Goal: Task Accomplishment & Management: Use online tool/utility

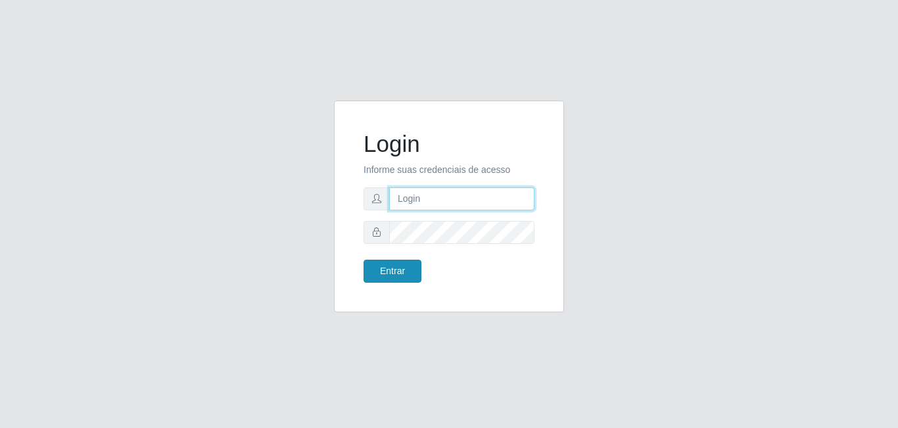
type input "[EMAIL_ADDRESS][DOMAIN_NAME]"
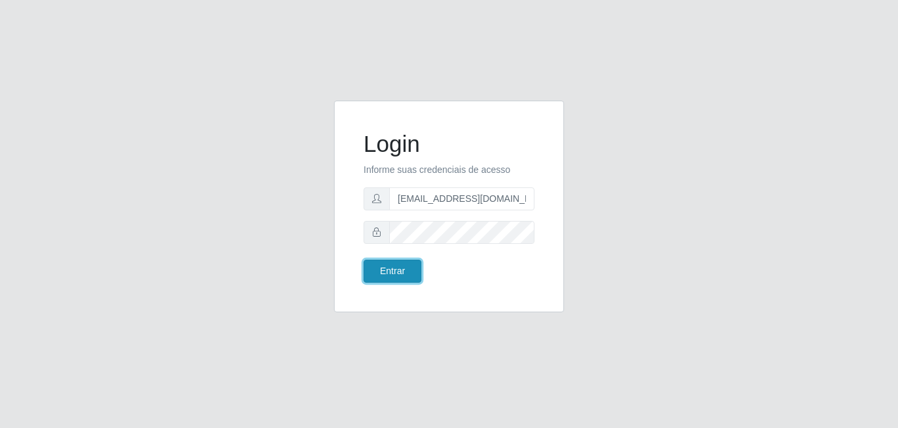
click at [392, 271] on button "Entrar" at bounding box center [393, 271] width 58 height 23
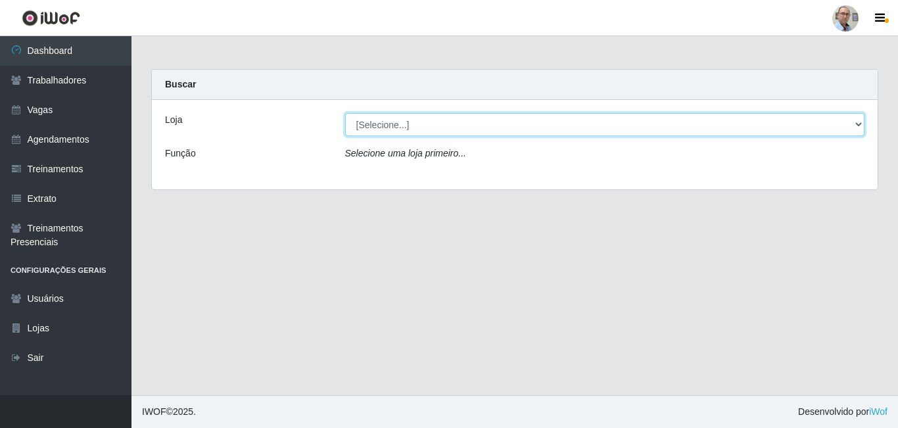
click at [445, 127] on select "[Selecione...] Mar Vermelho - Loja 04" at bounding box center [605, 124] width 520 height 23
select select "251"
click at [345, 113] on select "[Selecione...] Mar Vermelho - Loja 04" at bounding box center [605, 124] width 520 height 23
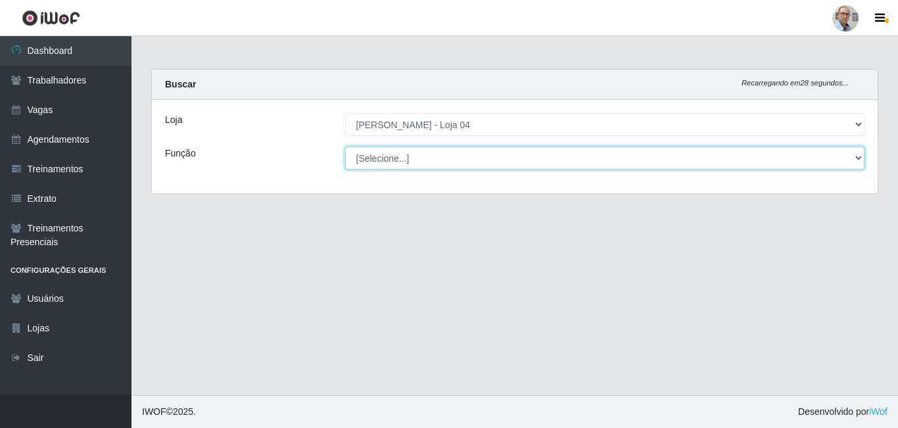
click at [439, 153] on select "[Selecione...] ASG ASG + ASG ++ Auxiliar de Depósito Auxiliar de Depósito + Aux…" at bounding box center [605, 158] width 520 height 23
click at [345, 147] on select "[Selecione...] ASG ASG + ASG ++ Auxiliar de Depósito Auxiliar de Depósito + Aux…" at bounding box center [605, 158] width 520 height 23
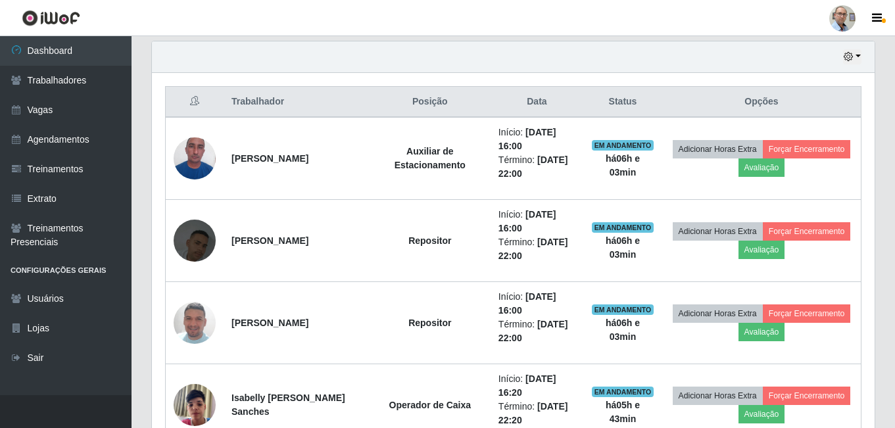
scroll to position [460, 0]
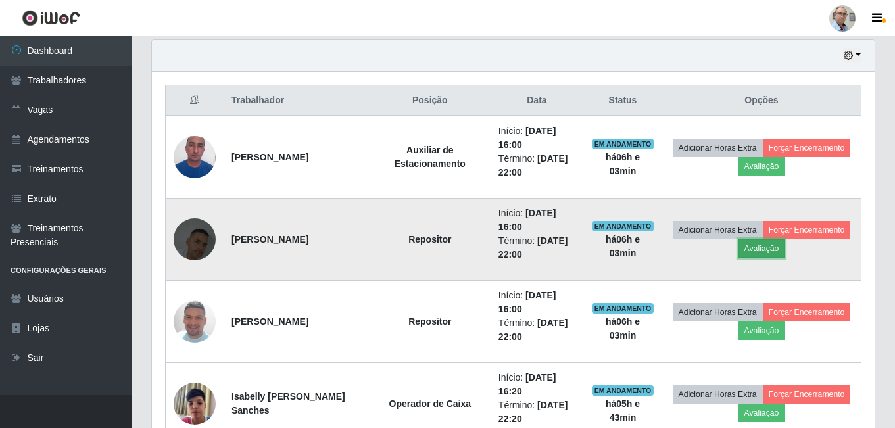
click at [773, 250] on button "Avaliação" at bounding box center [761, 248] width 47 height 18
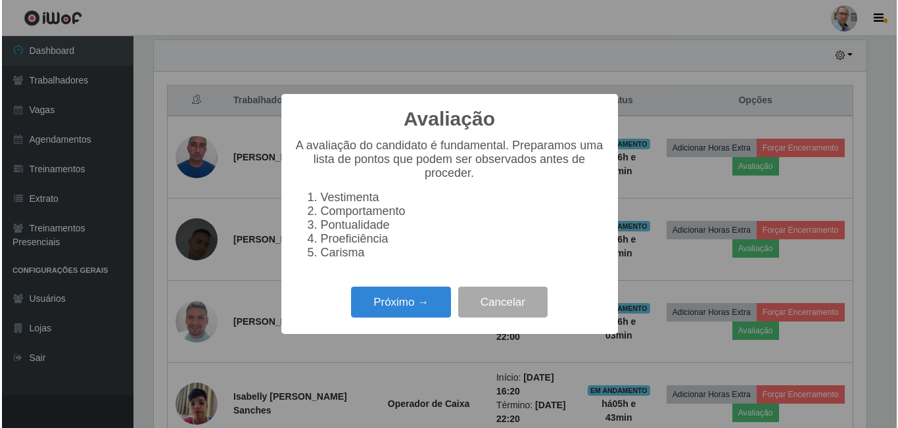
scroll to position [273, 716]
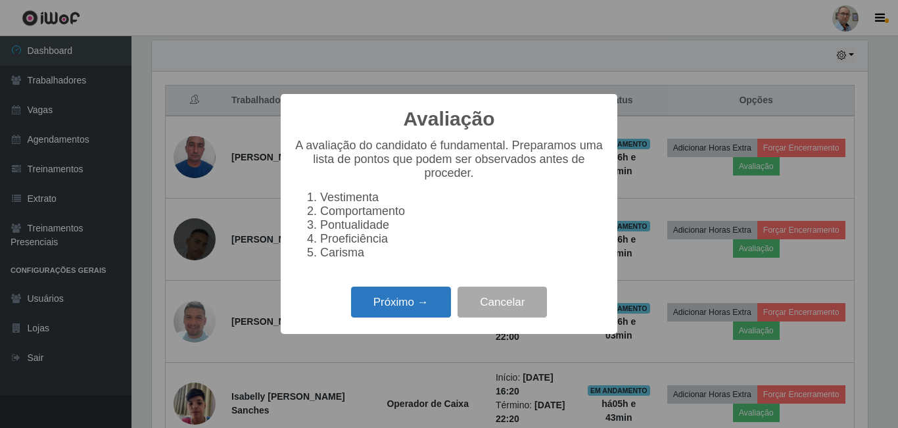
click at [394, 315] on button "Próximo →" at bounding box center [401, 302] width 100 height 31
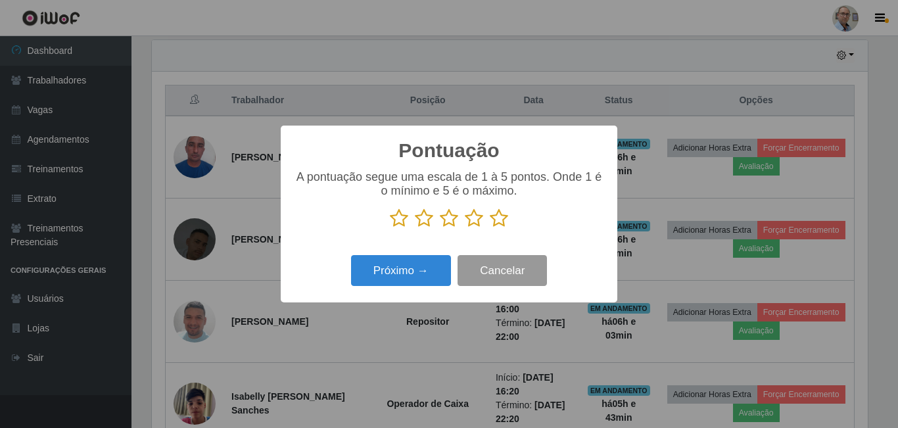
scroll to position [657297, 656854]
click at [500, 224] on icon at bounding box center [499, 218] width 18 height 20
click at [490, 228] on input "radio" at bounding box center [490, 228] width 0 height 0
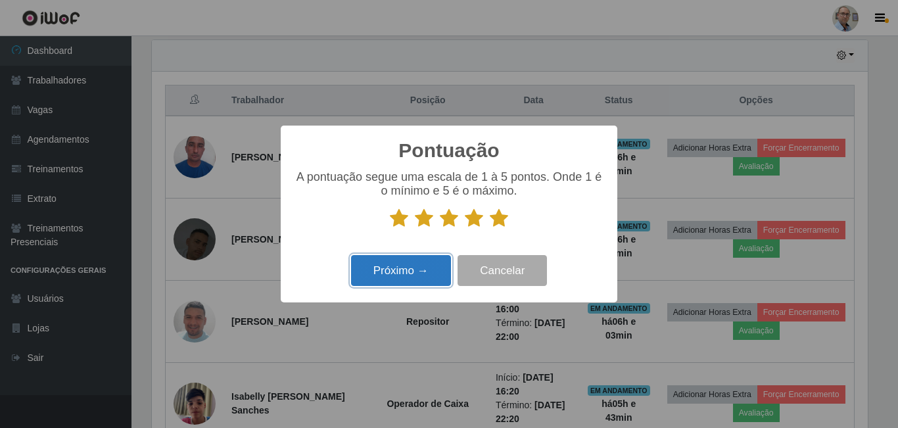
click at [408, 273] on button "Próximo →" at bounding box center [401, 270] width 100 height 31
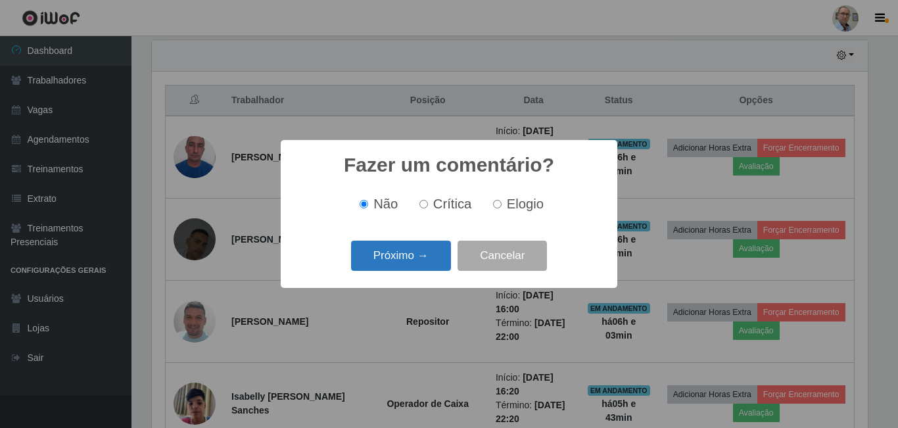
click at [423, 262] on button "Próximo →" at bounding box center [401, 256] width 100 height 31
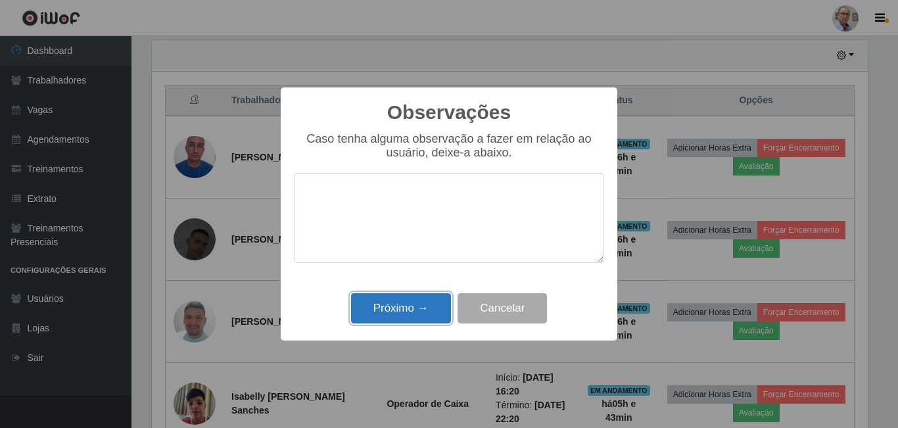
click at [416, 296] on button "Próximo →" at bounding box center [401, 308] width 100 height 31
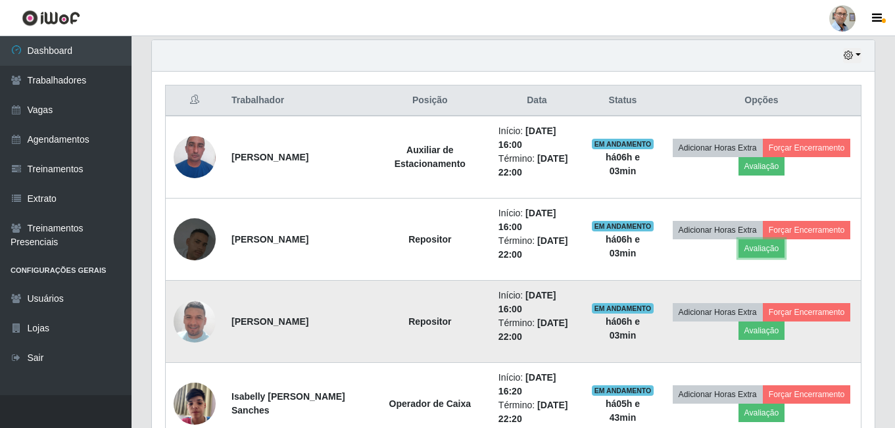
scroll to position [273, 723]
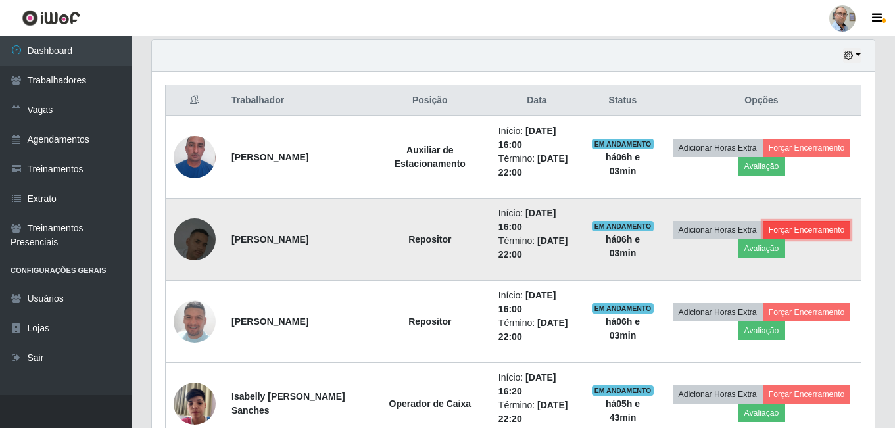
click at [802, 227] on button "Forçar Encerramento" at bounding box center [807, 230] width 88 height 18
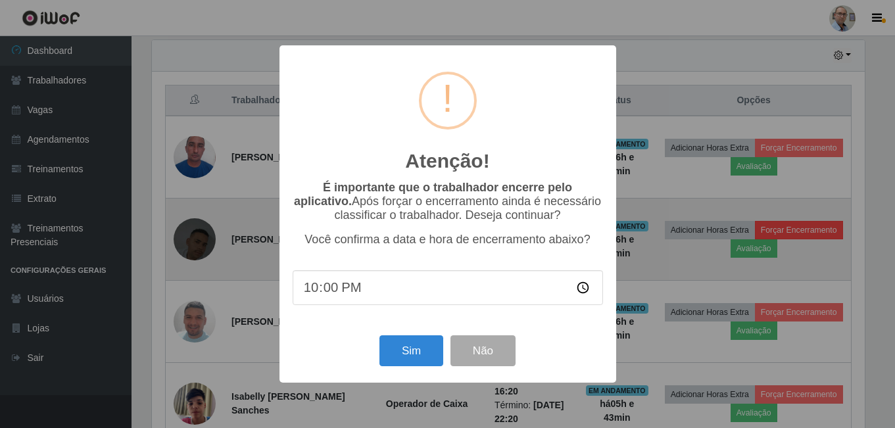
scroll to position [273, 716]
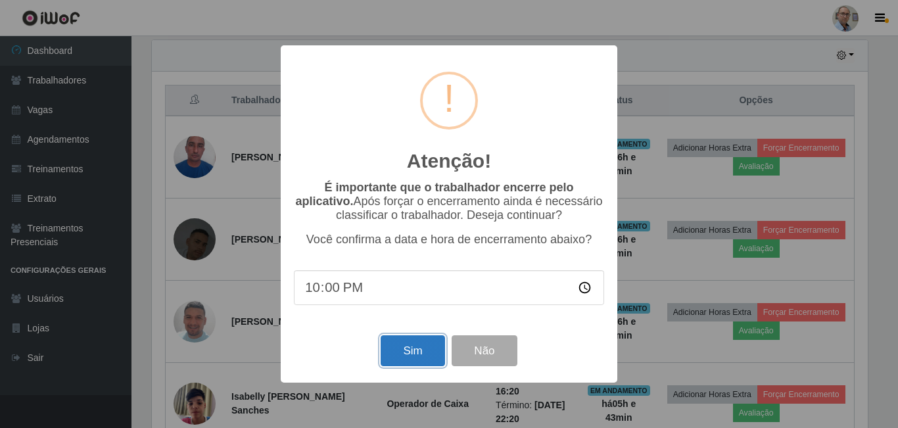
click at [387, 350] on button "Sim" at bounding box center [413, 350] width 64 height 31
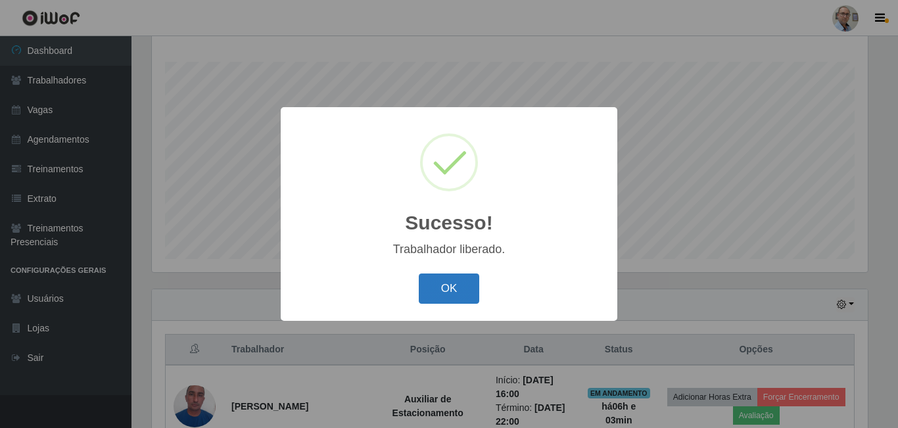
click at [460, 295] on button "OK" at bounding box center [449, 289] width 61 height 31
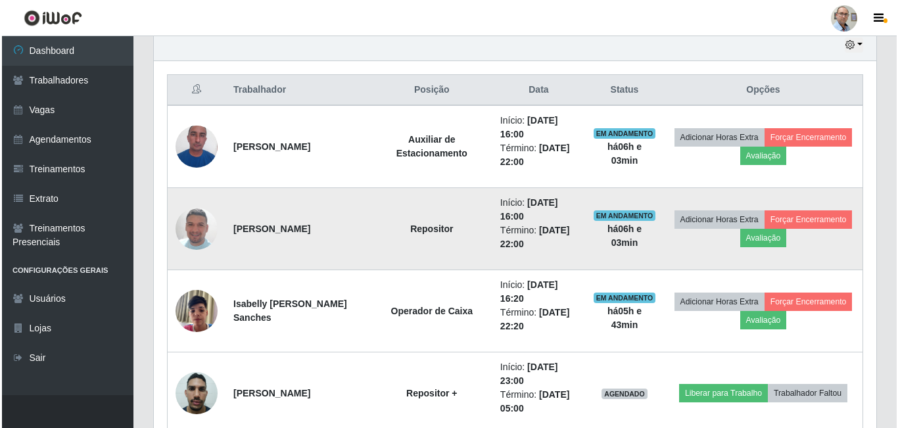
scroll to position [474, 0]
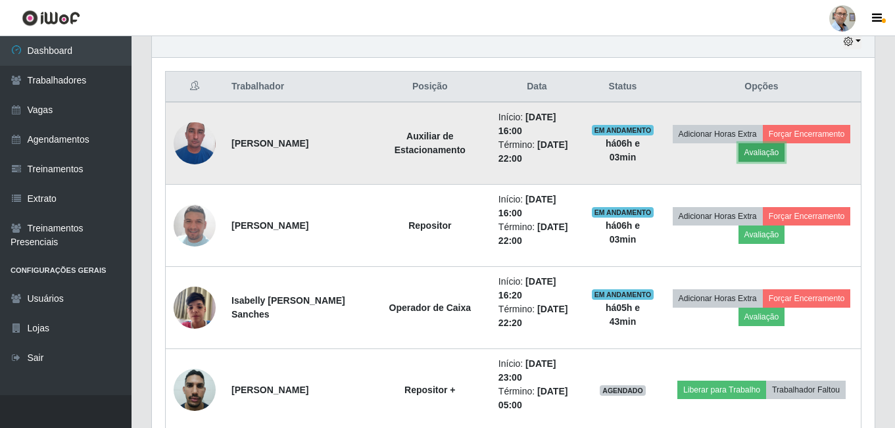
click at [764, 156] on button "Avaliação" at bounding box center [761, 152] width 47 height 18
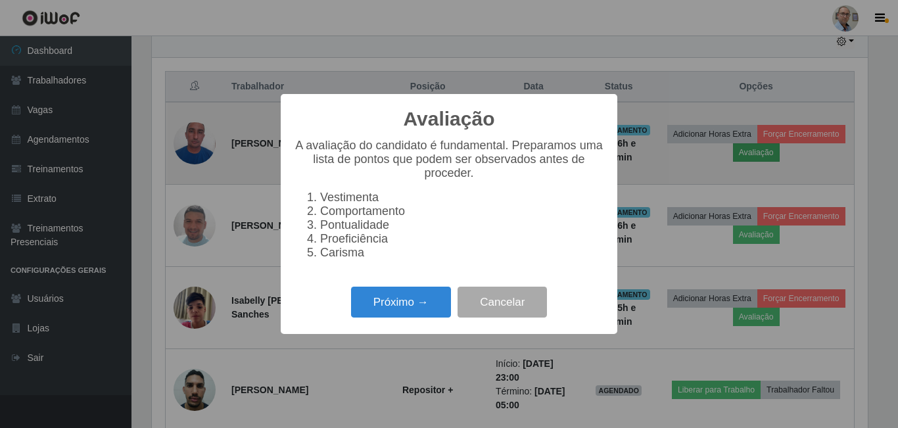
scroll to position [273, 716]
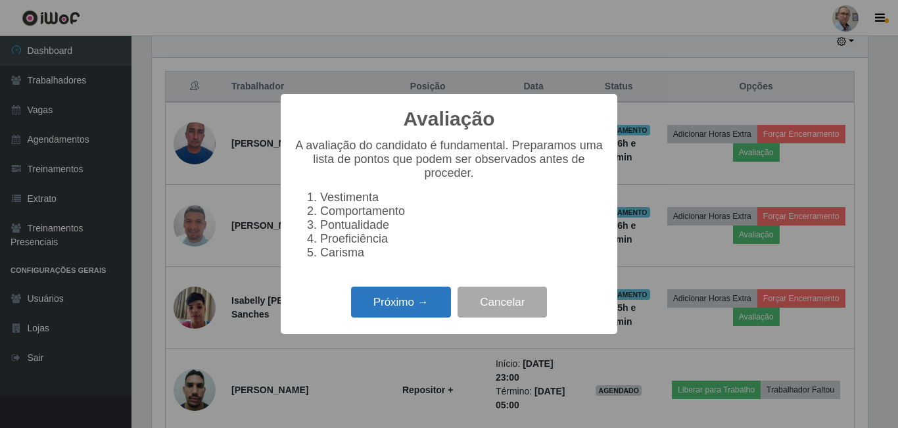
click at [397, 311] on button "Próximo →" at bounding box center [401, 302] width 100 height 31
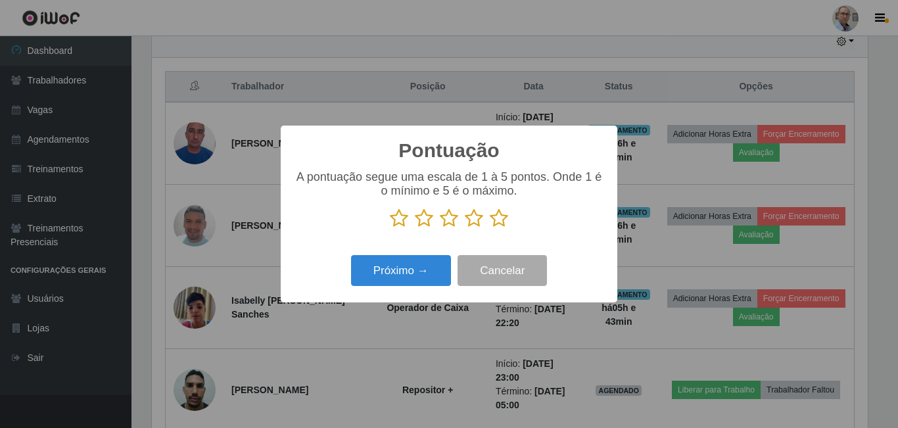
click at [493, 220] on icon at bounding box center [499, 218] width 18 height 20
click at [490, 228] on input "radio" at bounding box center [490, 228] width 0 height 0
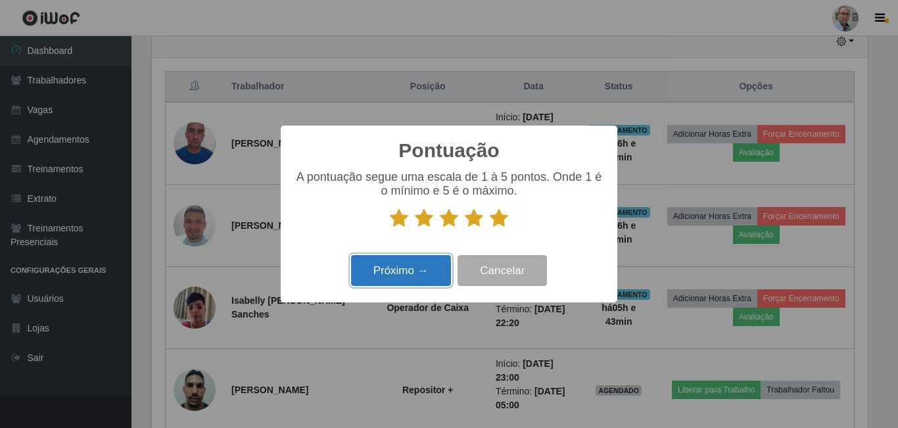
click at [394, 277] on button "Próximo →" at bounding box center [401, 270] width 100 height 31
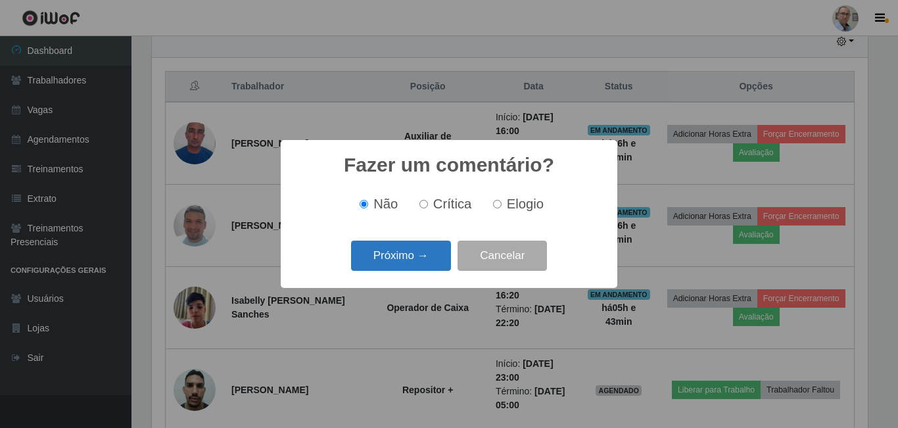
click at [396, 256] on button "Próximo →" at bounding box center [401, 256] width 100 height 31
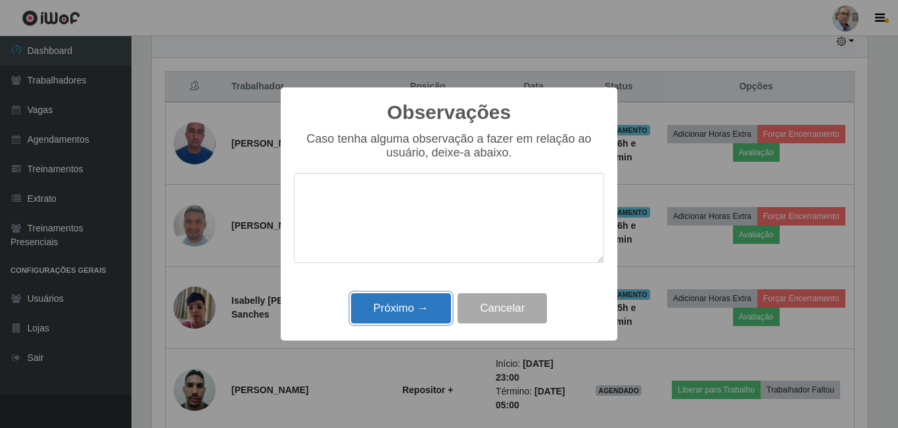
click at [415, 308] on button "Próximo →" at bounding box center [401, 308] width 100 height 31
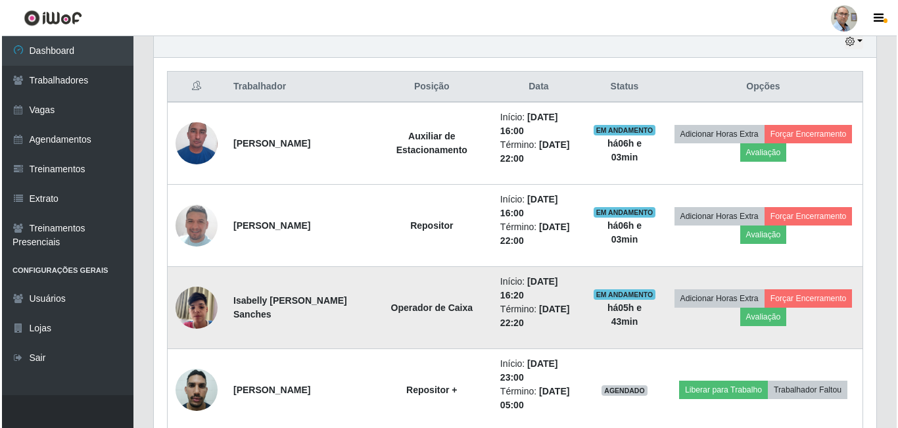
scroll to position [273, 723]
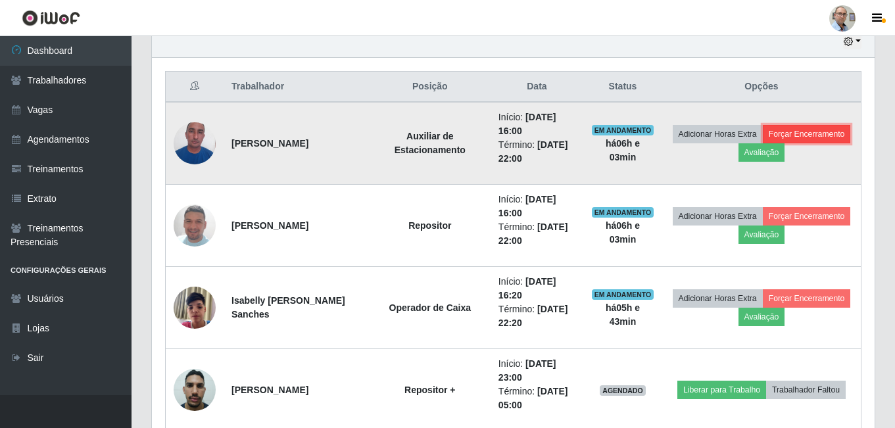
click at [806, 132] on button "Forçar Encerramento" at bounding box center [807, 134] width 88 height 18
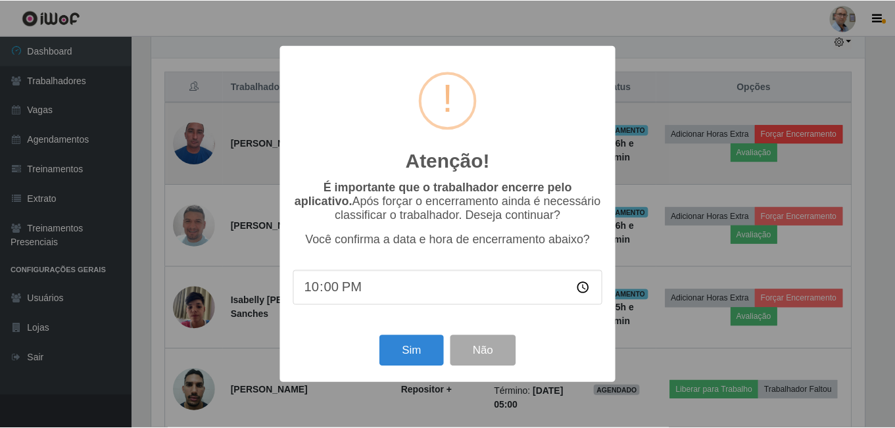
scroll to position [273, 716]
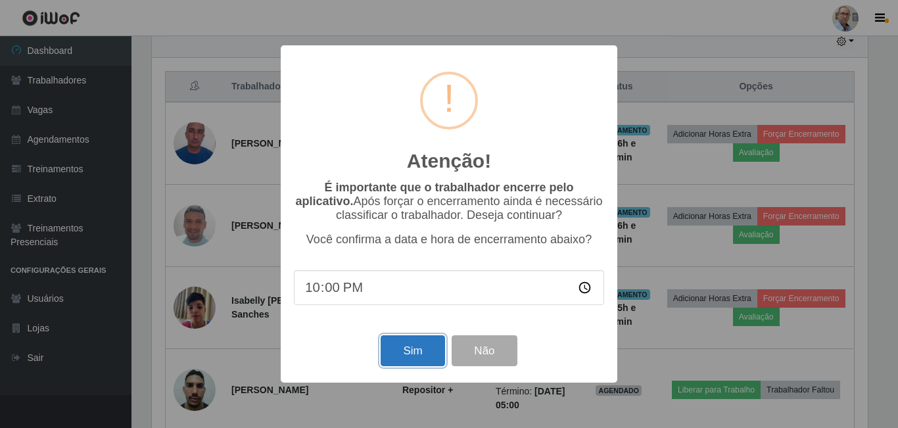
click at [404, 360] on button "Sim" at bounding box center [413, 350] width 64 height 31
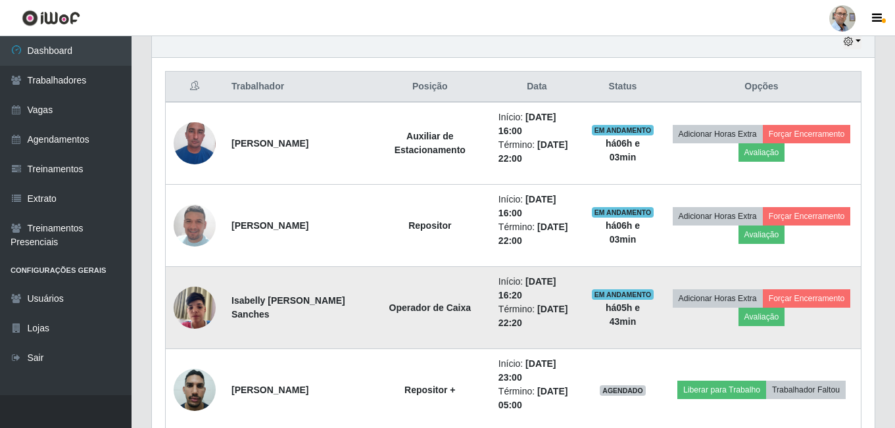
scroll to position [0, 0]
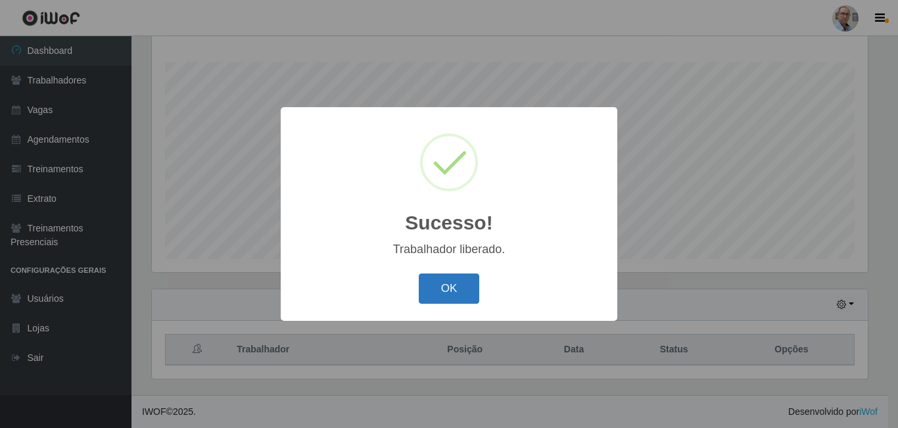
click at [453, 281] on button "OK" at bounding box center [449, 289] width 61 height 31
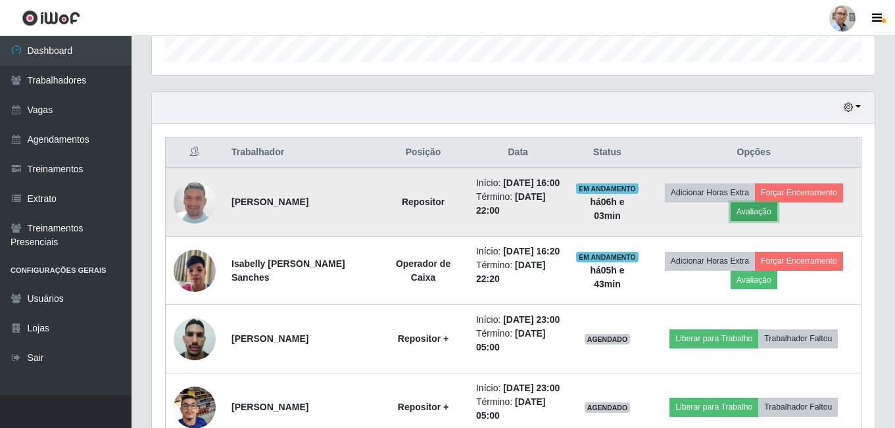
click at [746, 220] on button "Avaliação" at bounding box center [754, 212] width 47 height 18
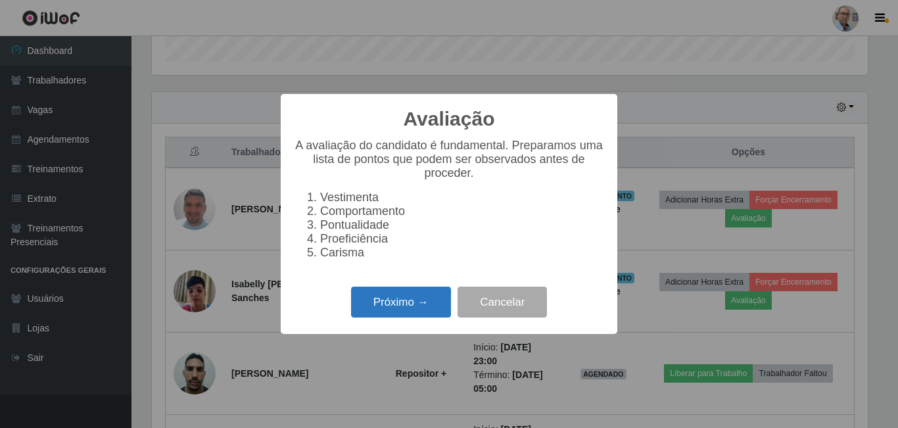
click at [366, 313] on button "Próximo →" at bounding box center [401, 302] width 100 height 31
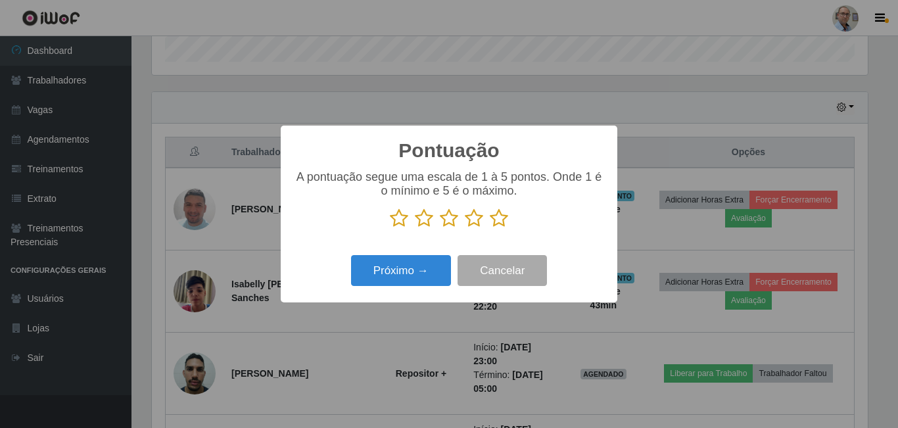
click at [493, 224] on icon at bounding box center [499, 218] width 18 height 20
click at [490, 228] on input "radio" at bounding box center [490, 228] width 0 height 0
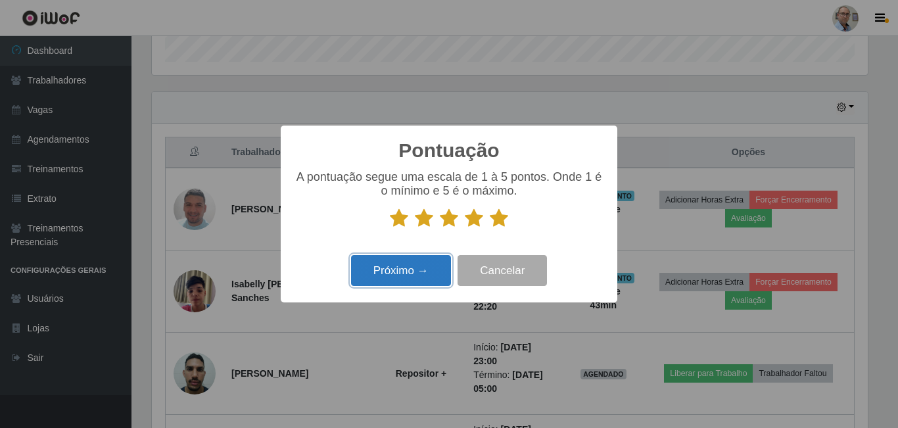
click at [431, 266] on button "Próximo →" at bounding box center [401, 270] width 100 height 31
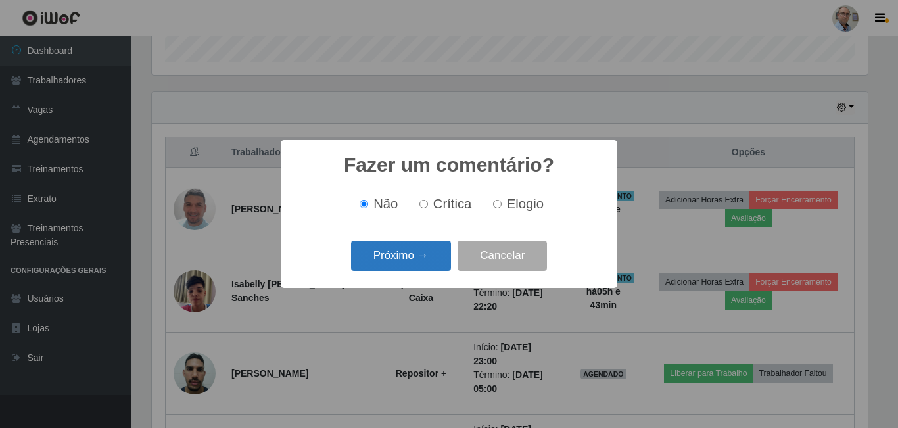
click at [421, 258] on button "Próximo →" at bounding box center [401, 256] width 100 height 31
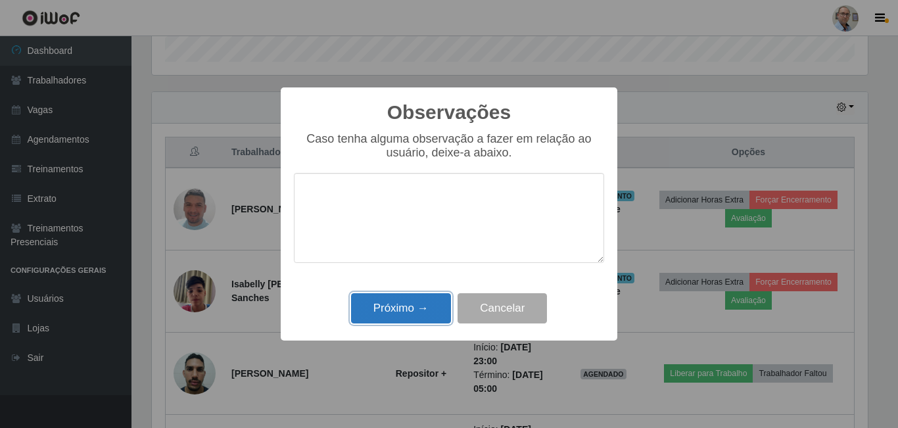
click at [406, 303] on button "Próximo →" at bounding box center [401, 308] width 100 height 31
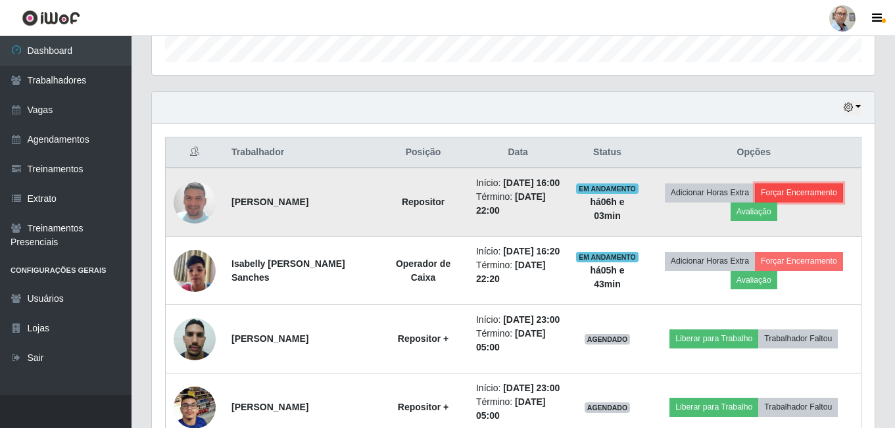
click at [793, 199] on button "Forçar Encerramento" at bounding box center [799, 192] width 88 height 18
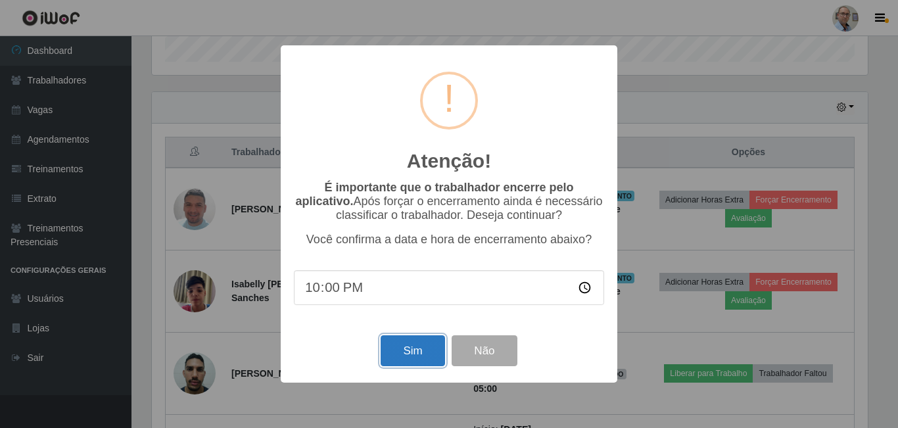
click at [413, 354] on button "Sim" at bounding box center [413, 350] width 64 height 31
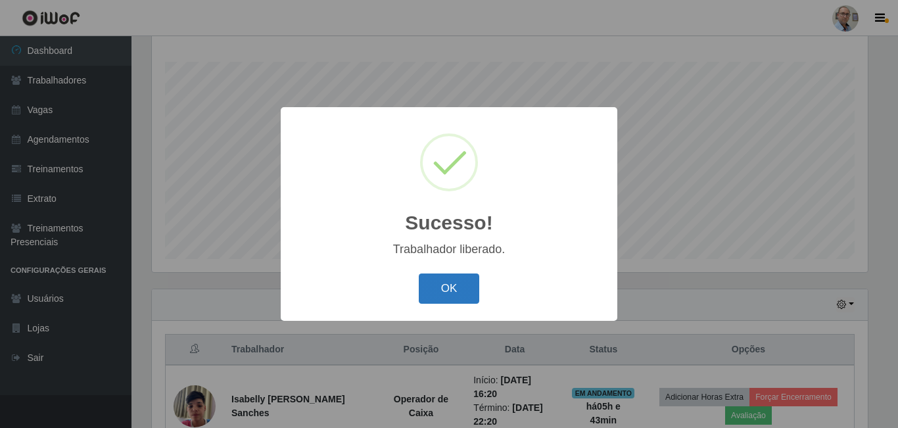
click at [443, 289] on button "OK" at bounding box center [449, 289] width 61 height 31
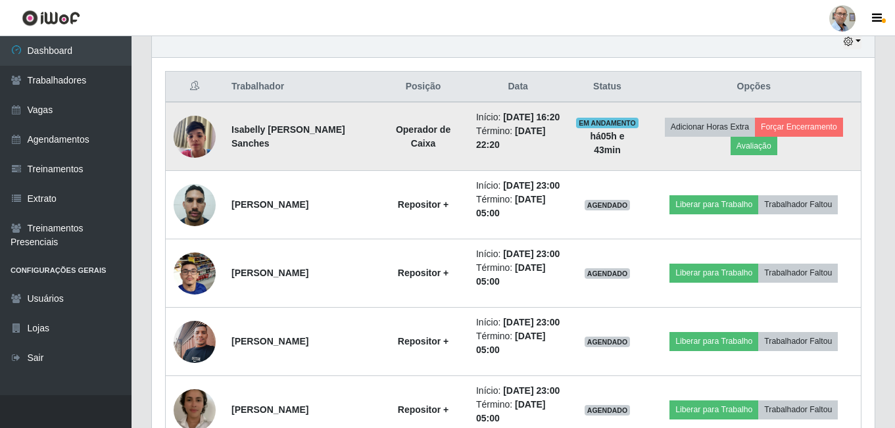
click at [203, 146] on img at bounding box center [195, 136] width 42 height 56
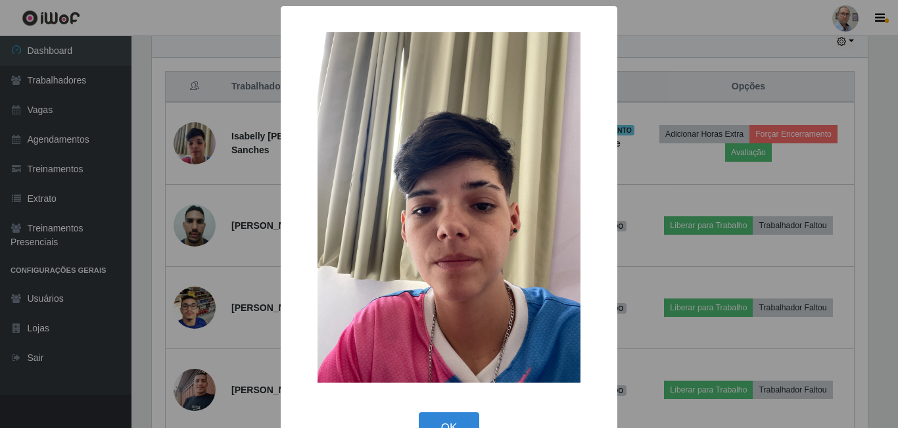
click at [247, 205] on div "× OK Cancel" at bounding box center [449, 214] width 898 height 428
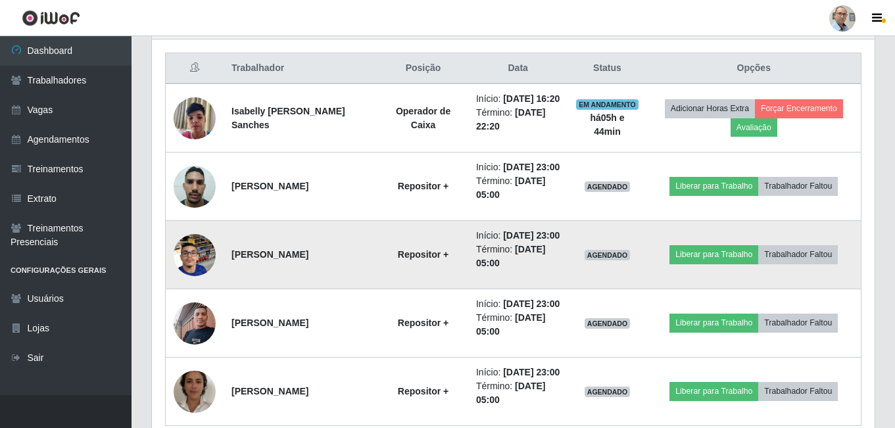
scroll to position [556, 0]
